Goal: Navigation & Orientation: Find specific page/section

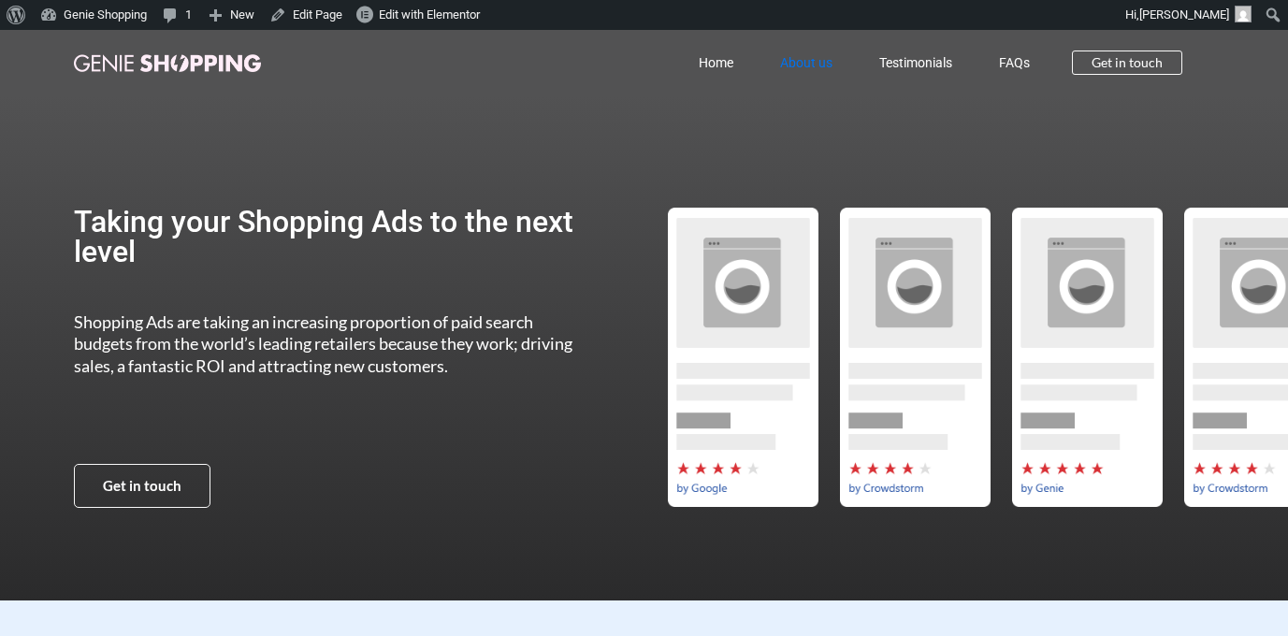
click at [827, 64] on link "About us" at bounding box center [806, 62] width 99 height 43
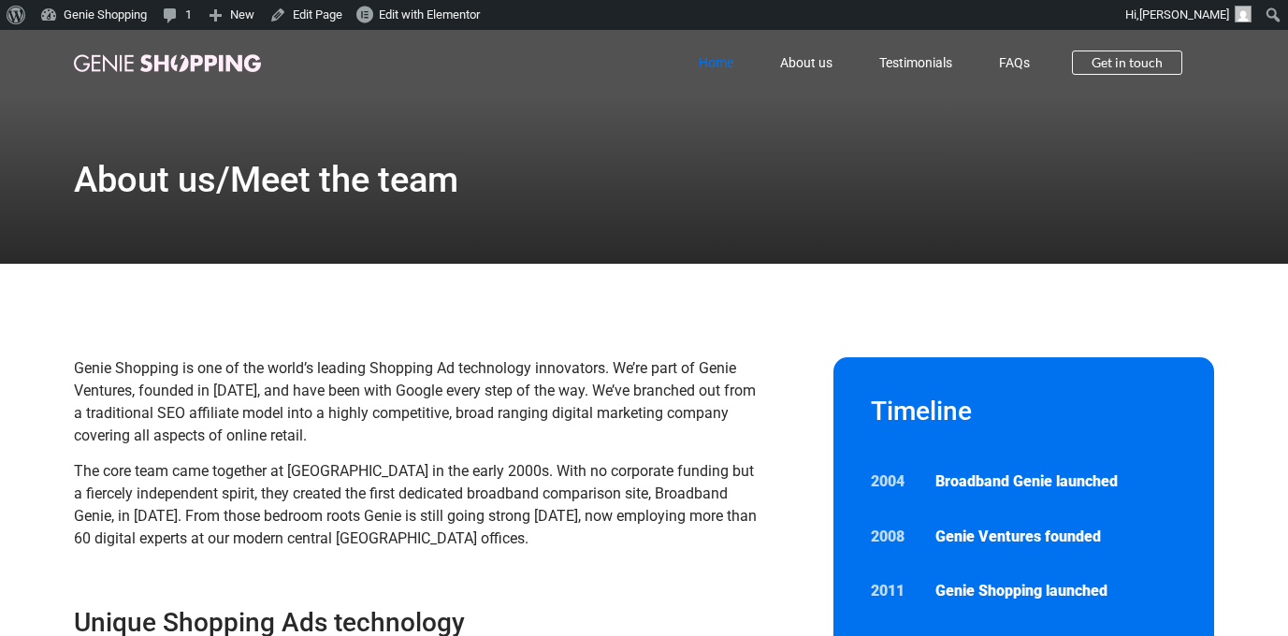
click at [713, 63] on link "Home" at bounding box center [715, 62] width 81 height 43
